Goal: Complete application form

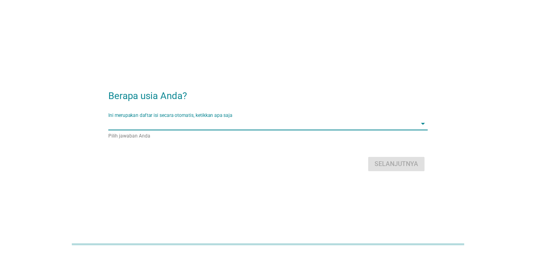
click at [201, 124] on input "Ini merupakan daftar isi secara otomatis, ketikkan apa saja" at bounding box center [262, 123] width 308 height 13
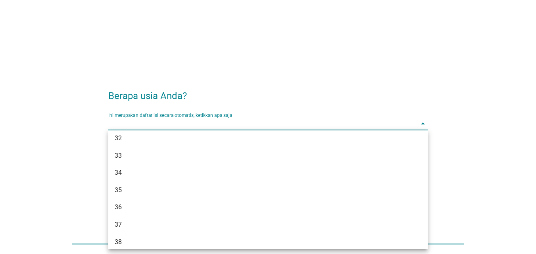
scroll to position [247, 0]
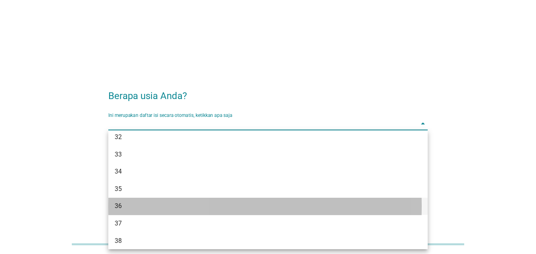
click at [167, 209] on div "36" at bounding box center [255, 206] width 281 height 10
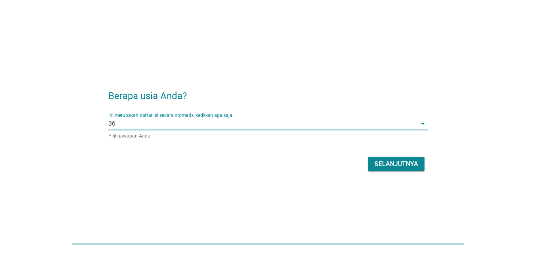
click at [396, 161] on div "Selanjutnya" at bounding box center [396, 164] width 44 height 10
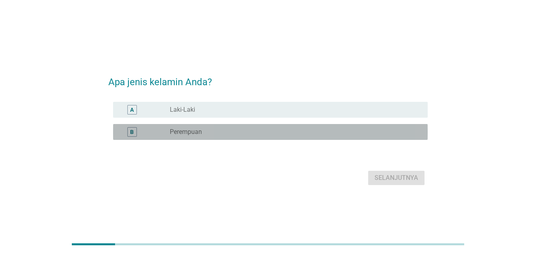
click at [225, 130] on div "radio_button_unchecked Perempuan" at bounding box center [292, 132] width 245 height 8
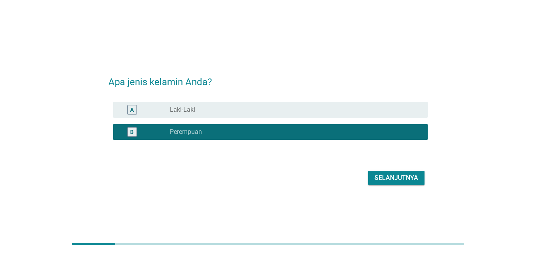
click at [391, 175] on div "Selanjutnya" at bounding box center [396, 178] width 44 height 10
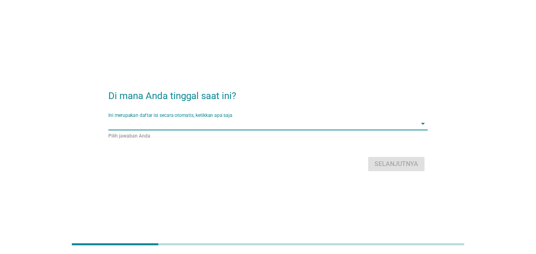
click at [254, 128] on input "Ini merupakan daftar isi secara otomatis, ketikkan apa saja" at bounding box center [262, 123] width 308 height 13
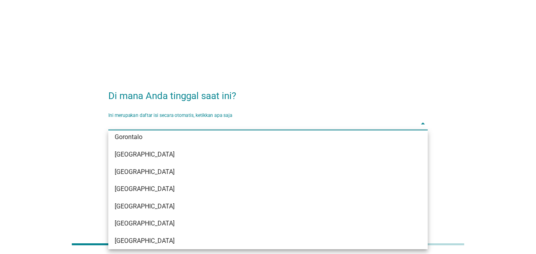
scroll to position [109, 0]
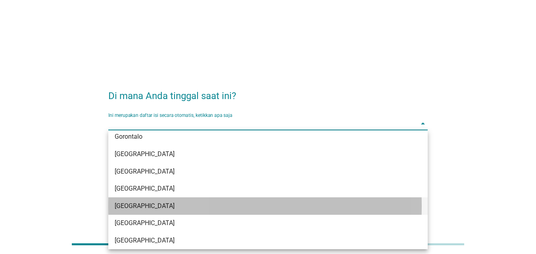
click at [155, 205] on div "[GEOGRAPHIC_DATA]" at bounding box center [255, 206] width 281 height 10
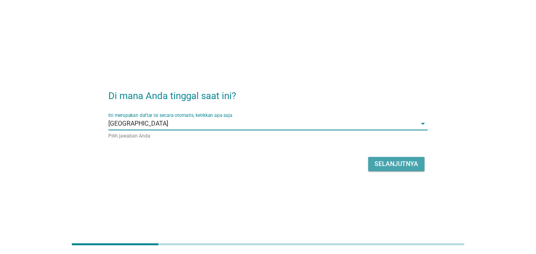
click at [389, 163] on div "Selanjutnya" at bounding box center [396, 164] width 44 height 10
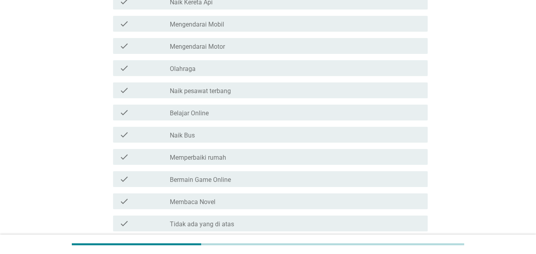
scroll to position [135, 0]
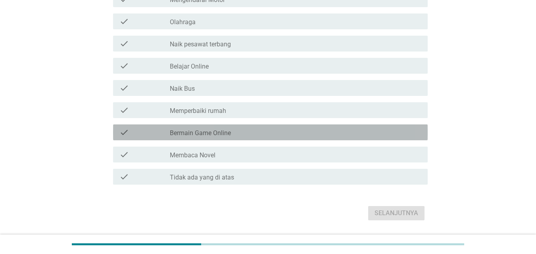
click at [155, 132] on div "check" at bounding box center [144, 133] width 50 height 10
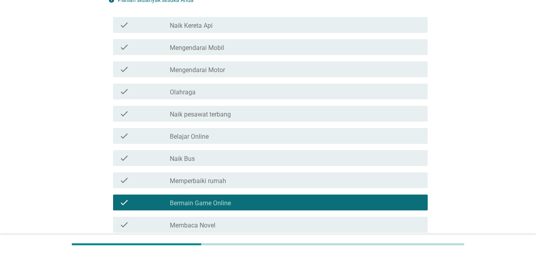
scroll to position [50, 0]
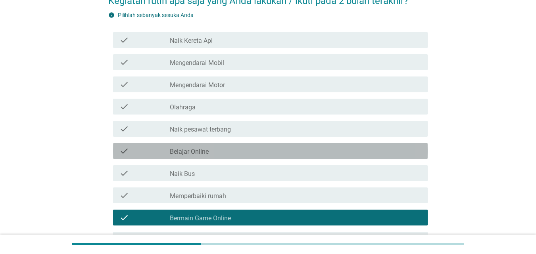
click at [146, 154] on div "check" at bounding box center [144, 151] width 50 height 10
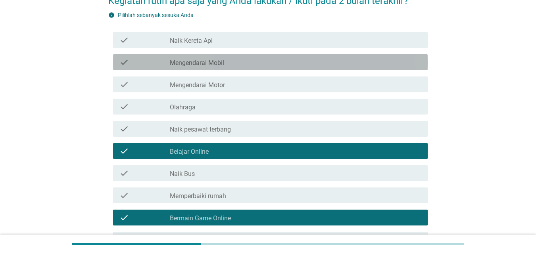
click at [230, 59] on div "check_box_outline_blank Mengendarai Mobil" at bounding box center [295, 63] width 251 height 10
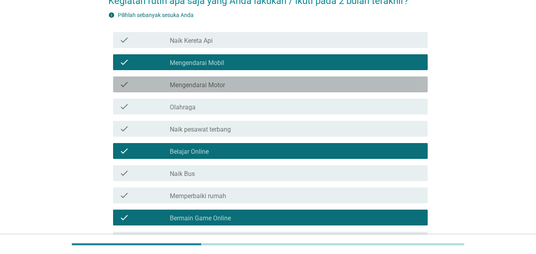
click at [233, 87] on div "check_box_outline_blank Mengendarai Motor" at bounding box center [295, 85] width 251 height 10
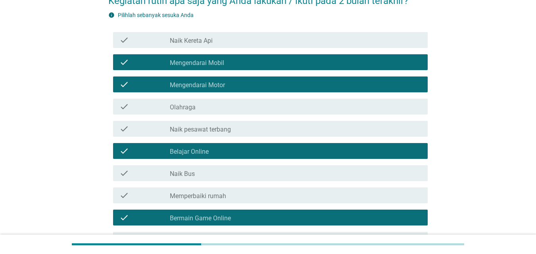
scroll to position [158, 0]
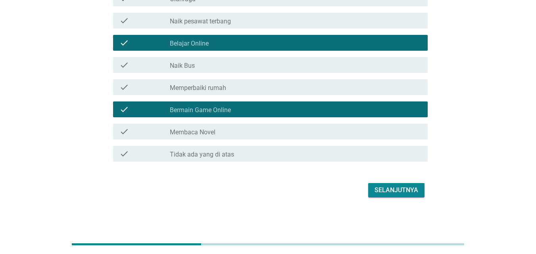
click at [384, 190] on div "Selanjutnya" at bounding box center [396, 191] width 44 height 10
